Goal: Information Seeking & Learning: Learn about a topic

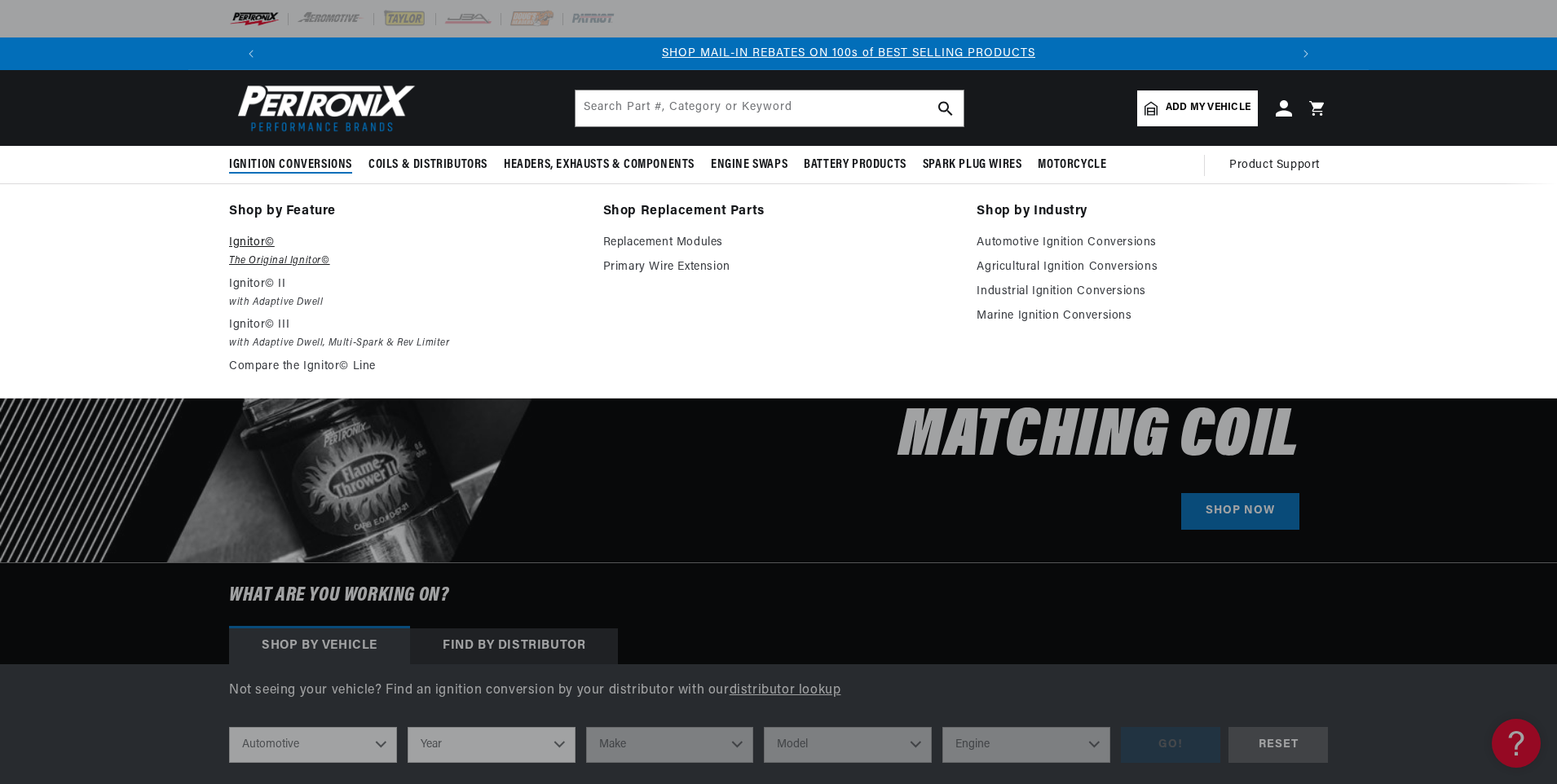
scroll to position [0, 1018]
click at [252, 242] on p "Ignitor©" at bounding box center [405, 243] width 351 height 20
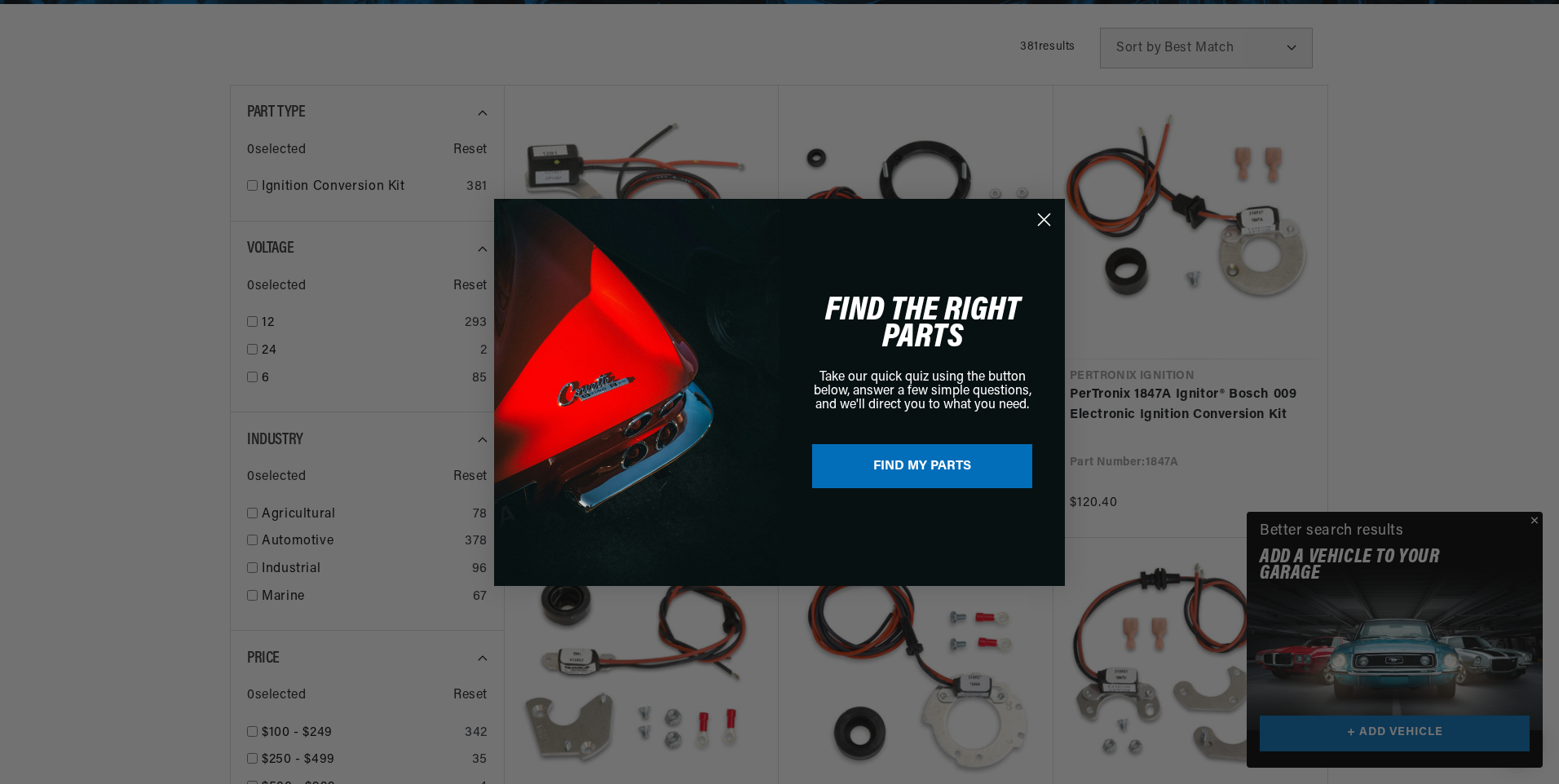
click at [1046, 213] on circle "Close dialog" at bounding box center [1043, 218] width 27 height 27
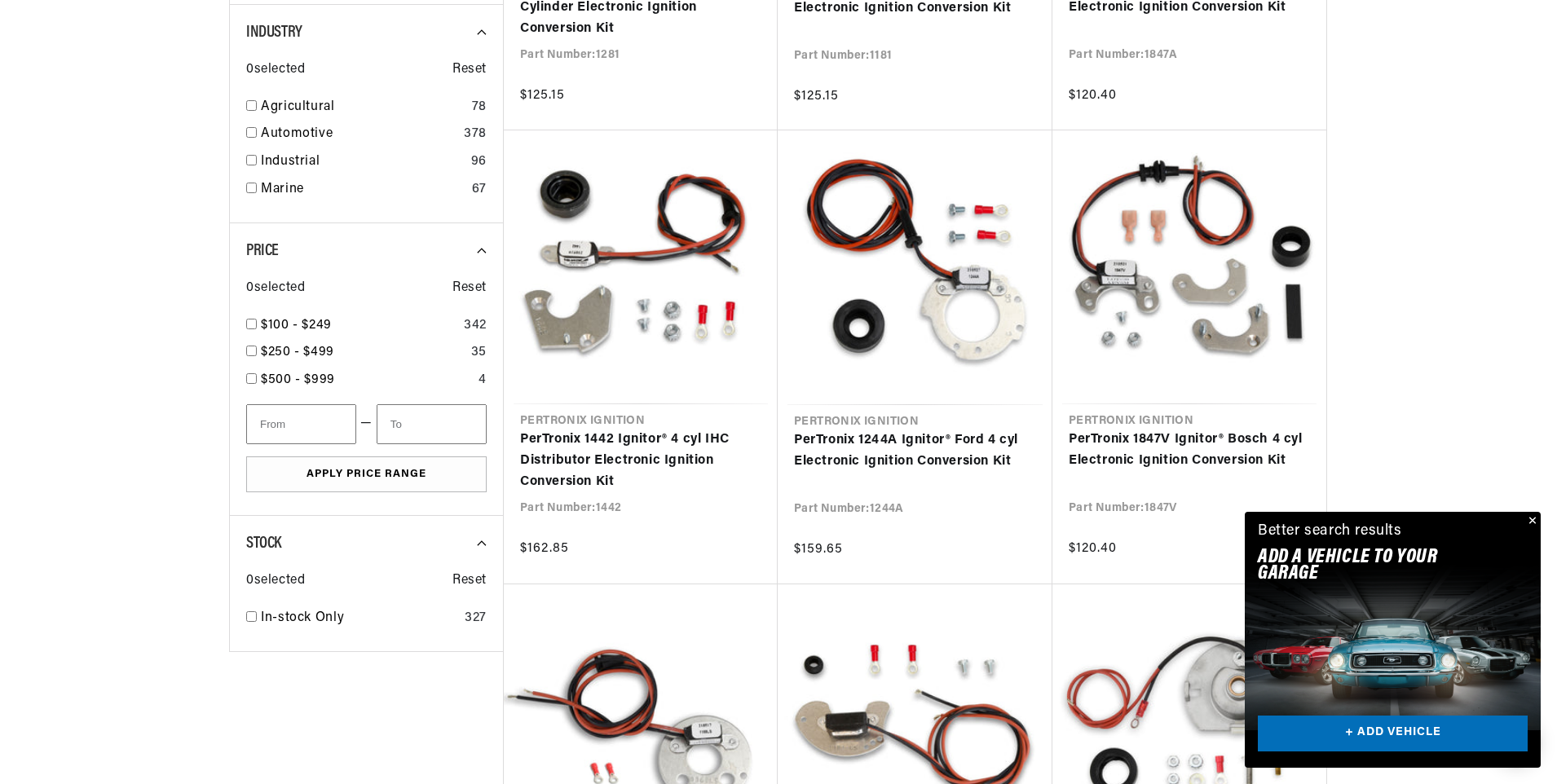
scroll to position [0, 2036]
click at [1536, 524] on button "Close" at bounding box center [1531, 521] width 20 height 20
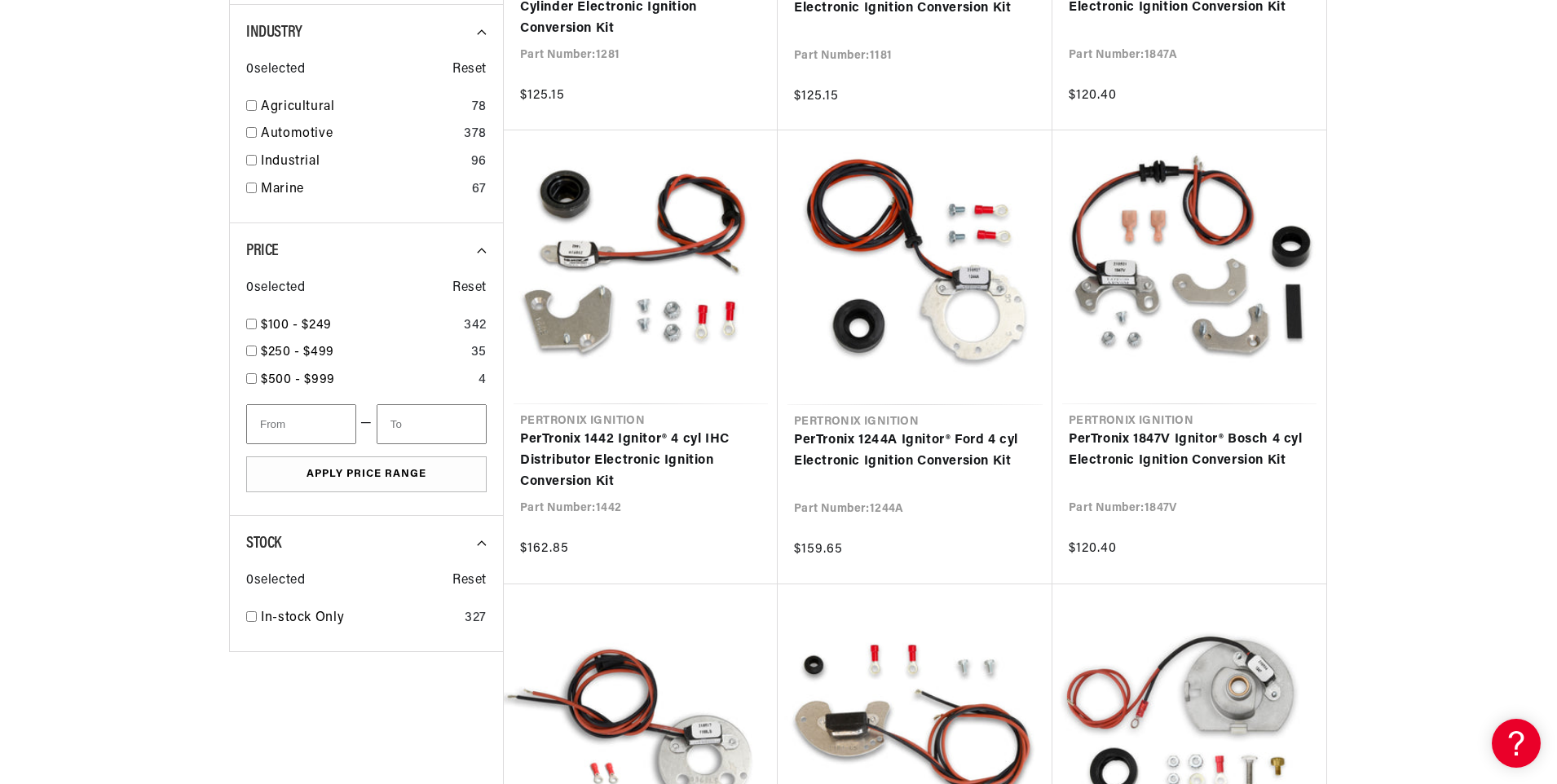
drag, startPoint x: 1342, startPoint y: 502, endPoint x: 1422, endPoint y: 489, distance: 81.0
click at [1367, 502] on div at bounding box center [778, 598] width 1180 height 1955
drag, startPoint x: 1444, startPoint y: 461, endPoint x: 1445, endPoint y: 472, distance: 11.0
click at [1445, 469] on div at bounding box center [778, 598] width 1557 height 1955
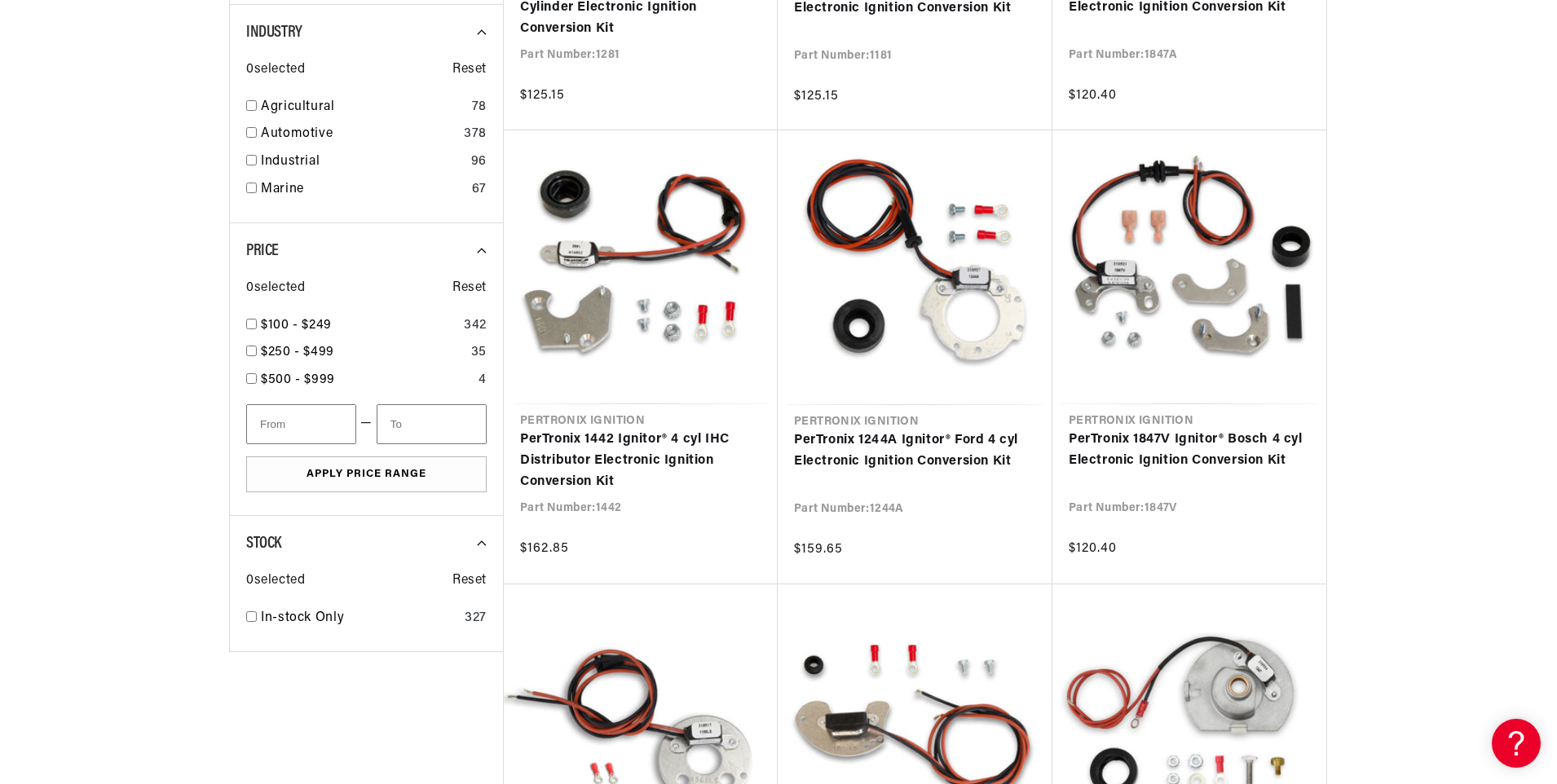
click at [1489, 79] on div at bounding box center [778, 598] width 1557 height 1955
